Goal: Transaction & Acquisition: Purchase product/service

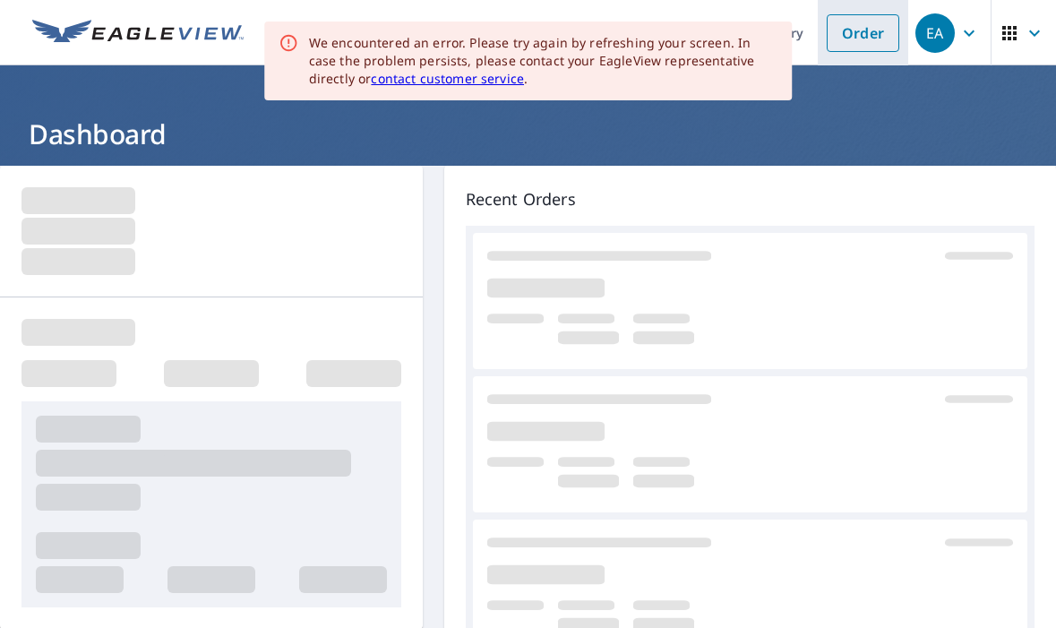
click at [840, 30] on link "Order" at bounding box center [863, 33] width 73 height 38
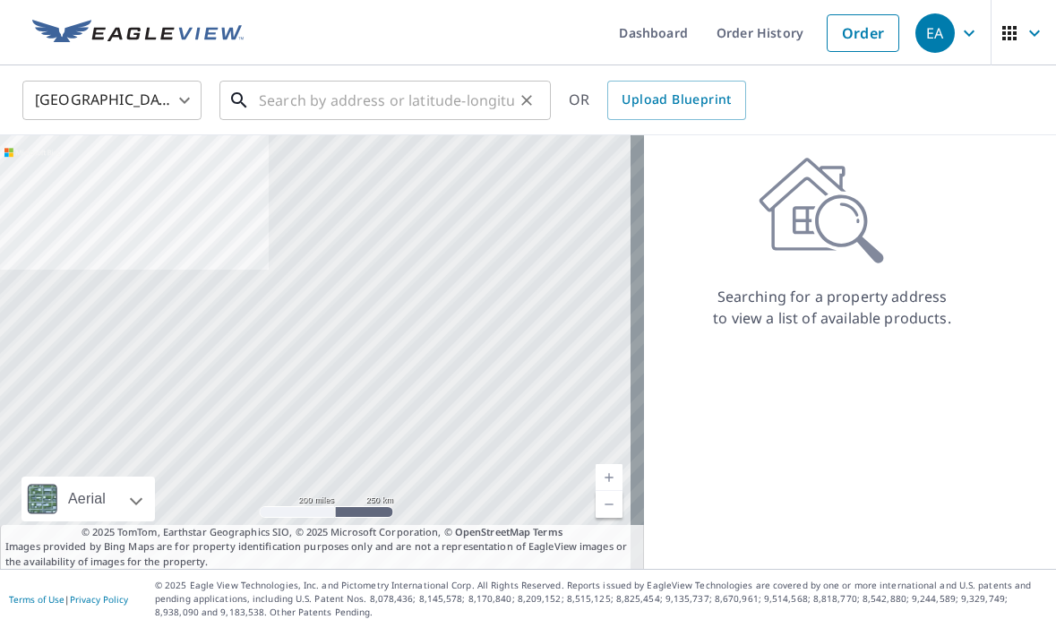
click at [275, 102] on input "text" at bounding box center [386, 100] width 255 height 50
click at [286, 98] on input "text" at bounding box center [386, 100] width 255 height 50
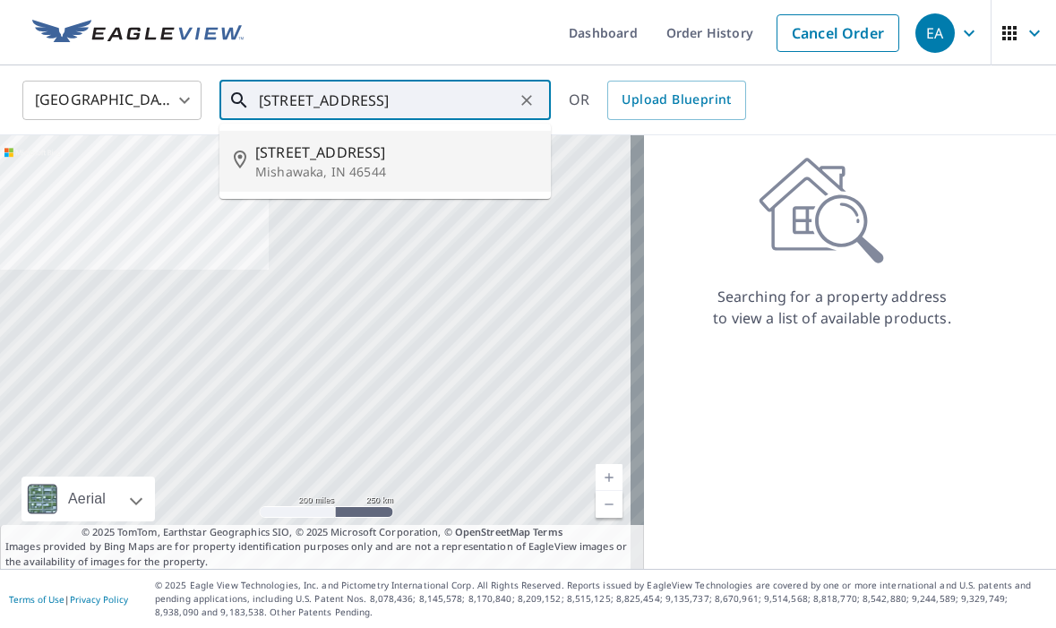
click at [288, 176] on p "Mishawaka, IN 46544" at bounding box center [395, 172] width 281 height 18
type input "[STREET_ADDRESS]"
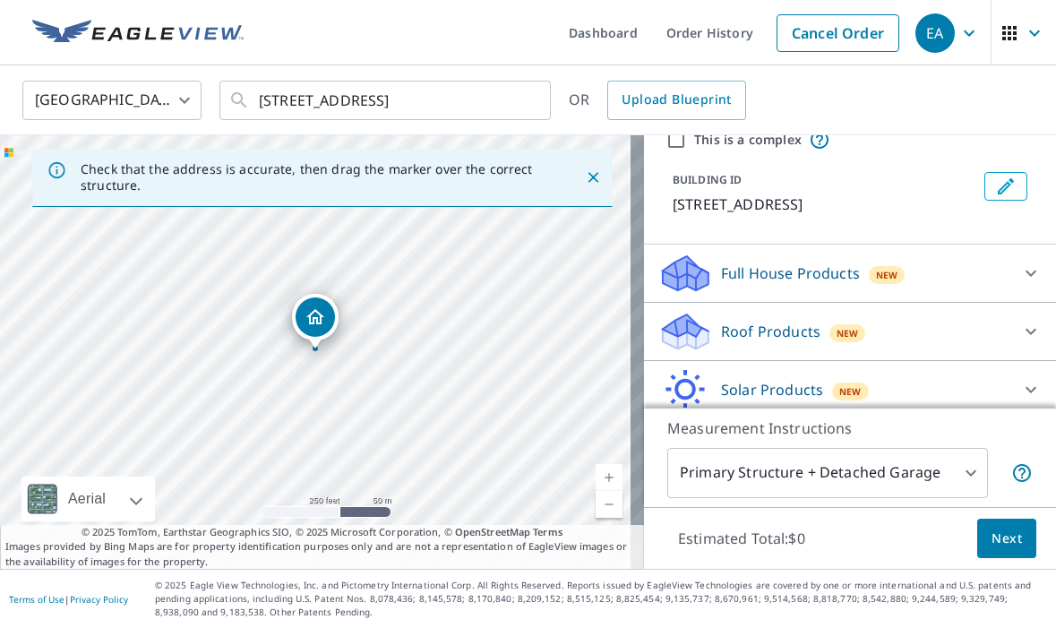
scroll to position [146, 0]
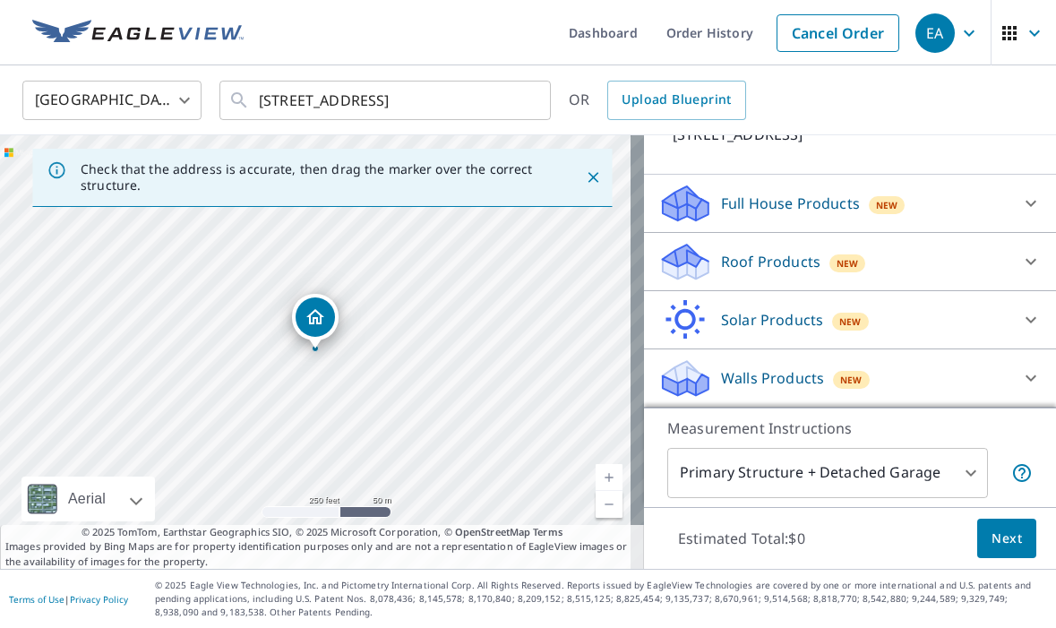
click at [775, 373] on p "Walls Products" at bounding box center [772, 377] width 103 height 21
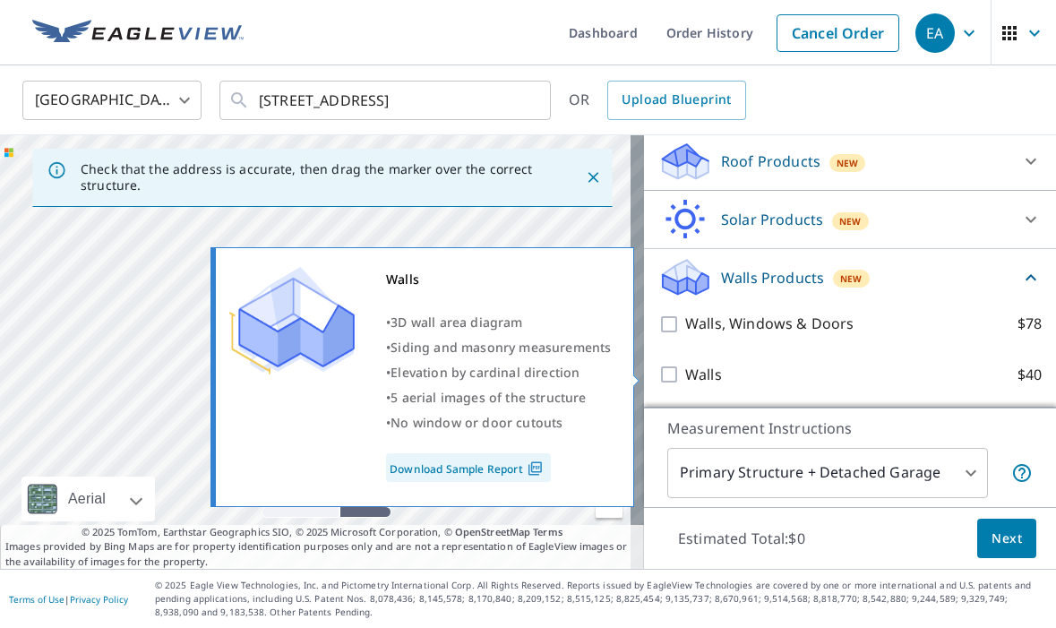
click at [749, 374] on label "Walls $40" at bounding box center [863, 375] width 357 height 22
click at [685, 374] on input "Walls $40" at bounding box center [671, 374] width 27 height 21
checkbox input "true"
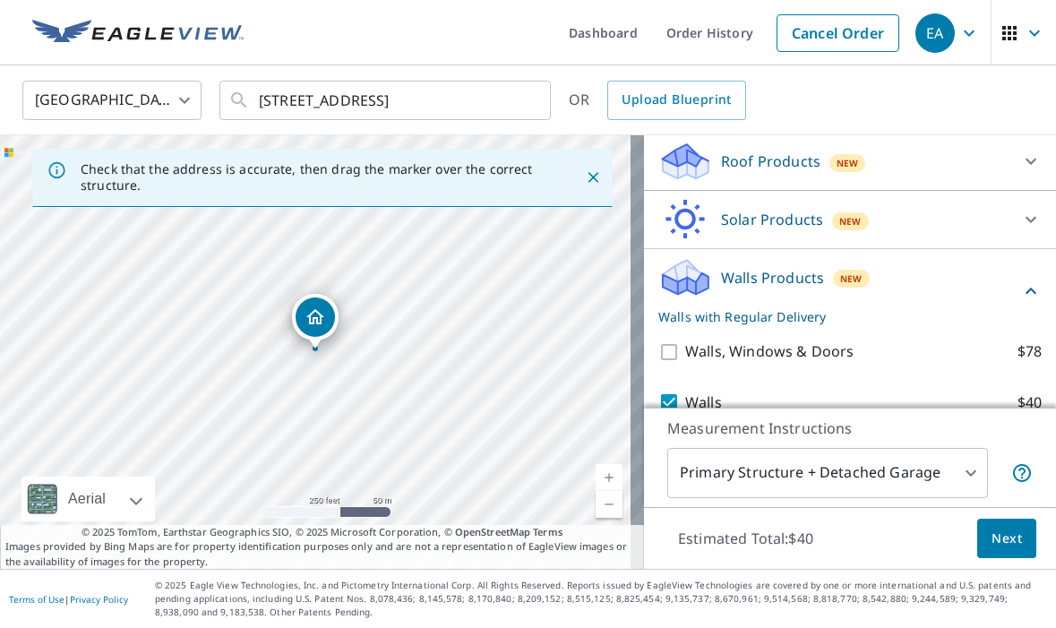
scroll to position [314, 0]
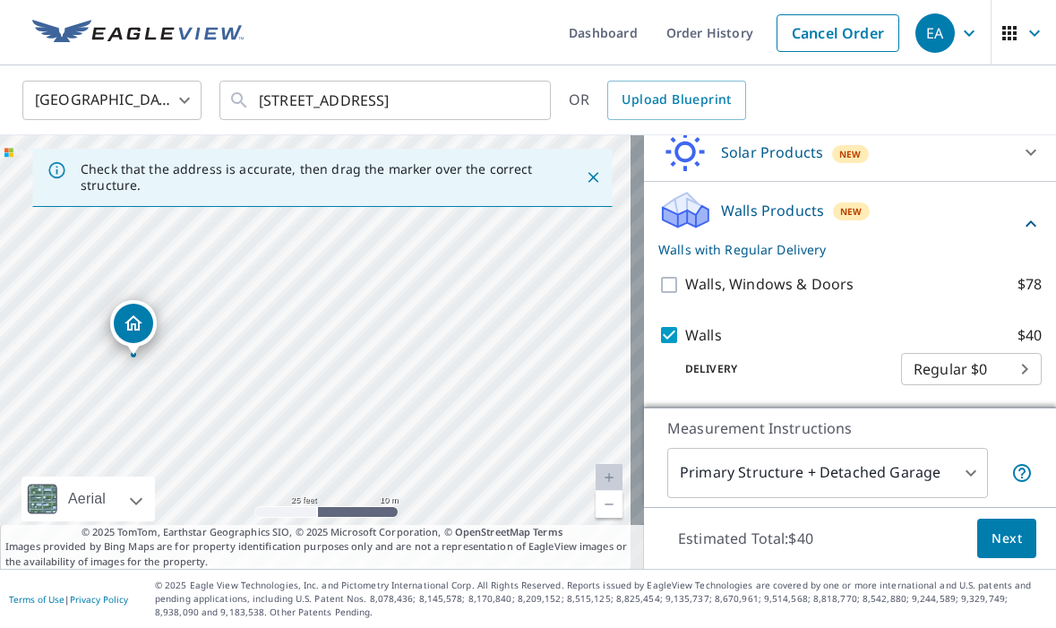
click at [1010, 528] on button "Next" at bounding box center [1006, 539] width 59 height 40
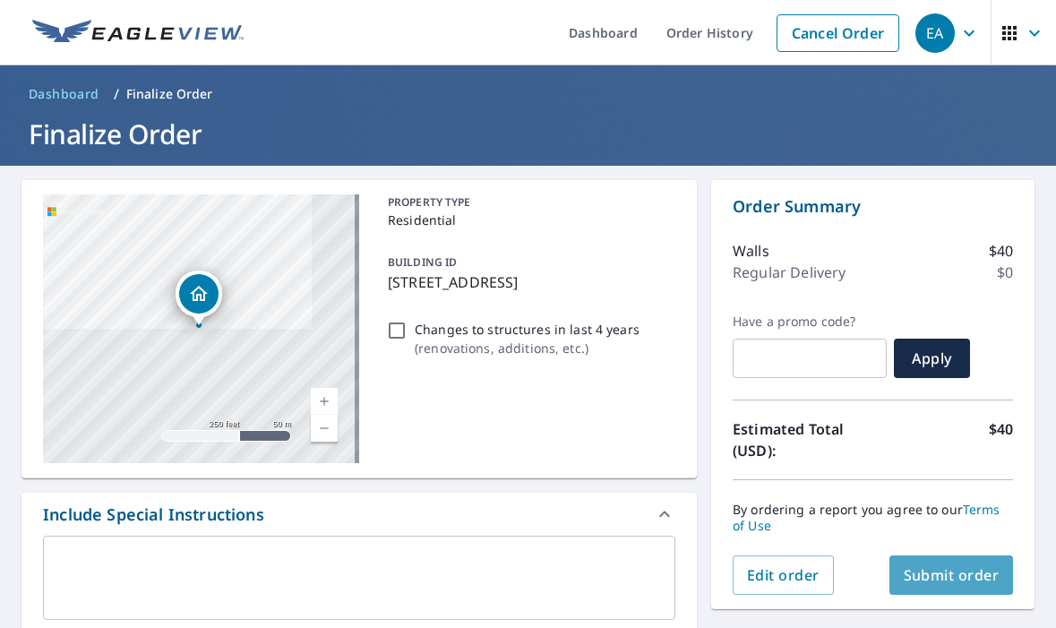
drag, startPoint x: 933, startPoint y: 557, endPoint x: 915, endPoint y: 571, distance: 21.7
click at [915, 571] on span "Submit order" at bounding box center [952, 575] width 96 height 20
